Goal: Task Accomplishment & Management: Use online tool/utility

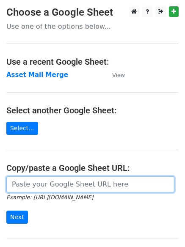
click at [52, 187] on input "url" at bounding box center [90, 184] width 168 height 16
click at [69, 186] on input "url" at bounding box center [90, 184] width 168 height 16
click at [51, 187] on input "url" at bounding box center [90, 184] width 168 height 16
paste input "[URL][DOMAIN_NAME]"
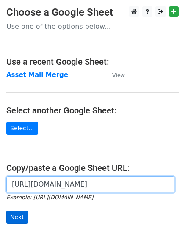
type input "[URL][DOMAIN_NAME]"
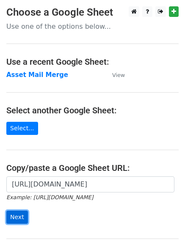
scroll to position [0, 0]
click at [16, 221] on input "Next" at bounding box center [17, 217] width 22 height 13
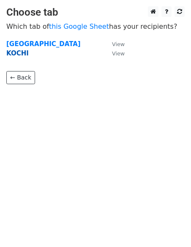
click at [22, 52] on strong "KOCHI" at bounding box center [17, 53] width 22 height 8
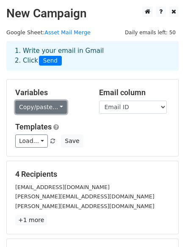
click at [27, 109] on link "Copy/paste..." at bounding box center [41, 107] width 52 height 13
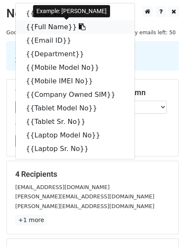
click at [79, 27] on icon at bounding box center [82, 26] width 7 height 7
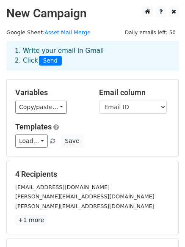
scroll to position [115, 0]
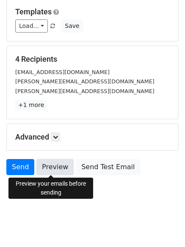
click at [60, 167] on link "Preview" at bounding box center [54, 167] width 37 height 16
click at [52, 166] on link "Preview" at bounding box center [54, 167] width 37 height 16
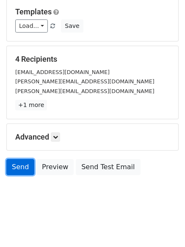
click at [17, 164] on link "Send" at bounding box center [20, 167] width 28 height 16
